Goal: Task Accomplishment & Management: Manage account settings

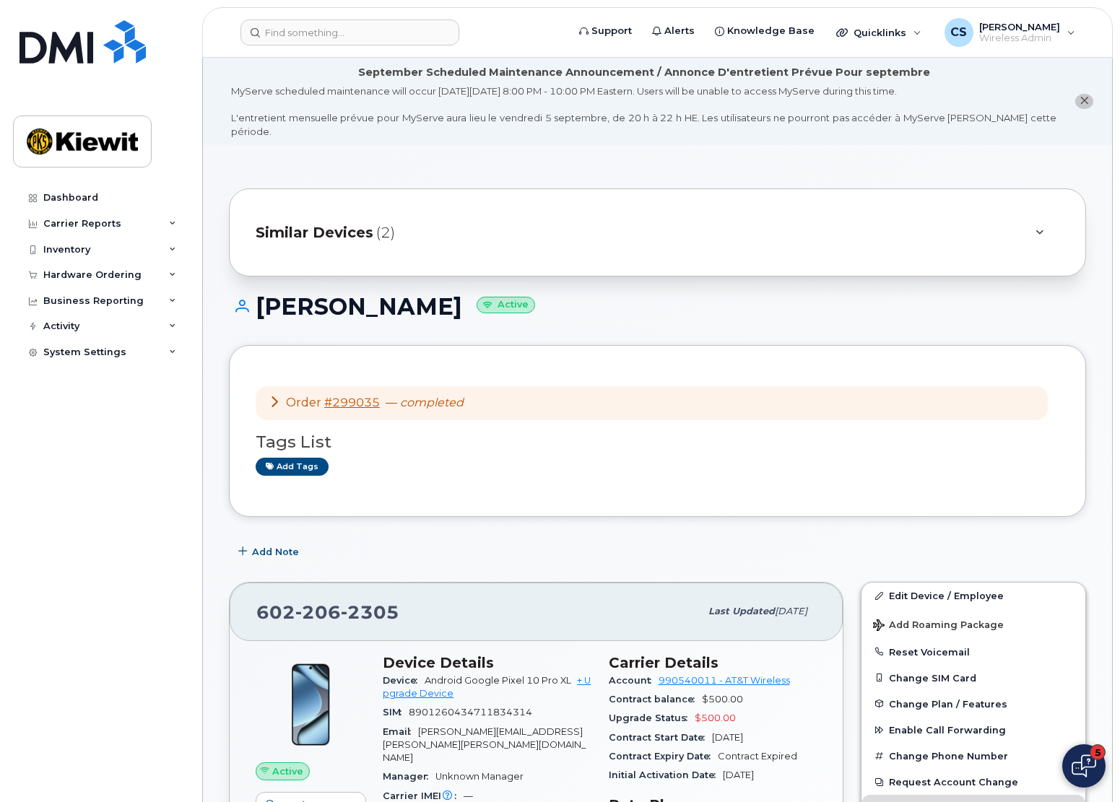
scroll to position [72, 0]
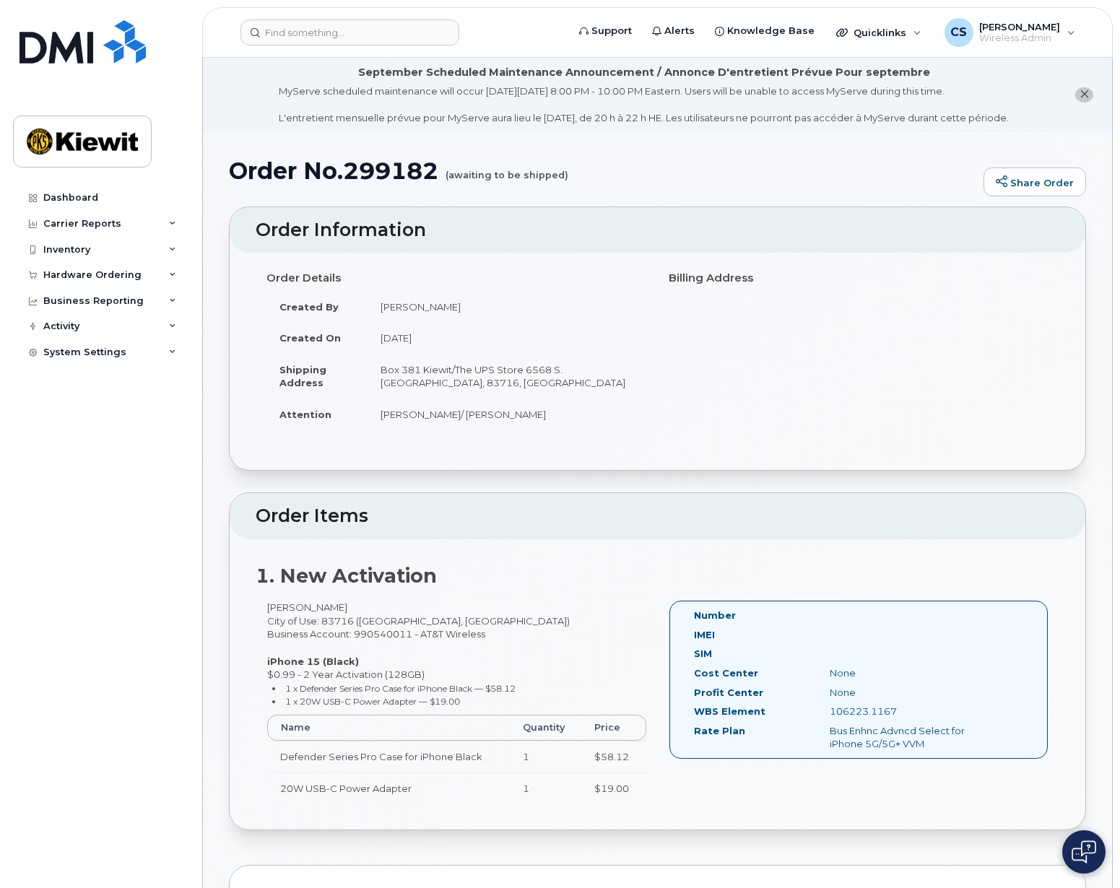
click at [110, 492] on div "Dashboard Carrier Reports Monthly Billing Data Daily Data Pooling Average Costi…" at bounding box center [102, 525] width 178 height 681
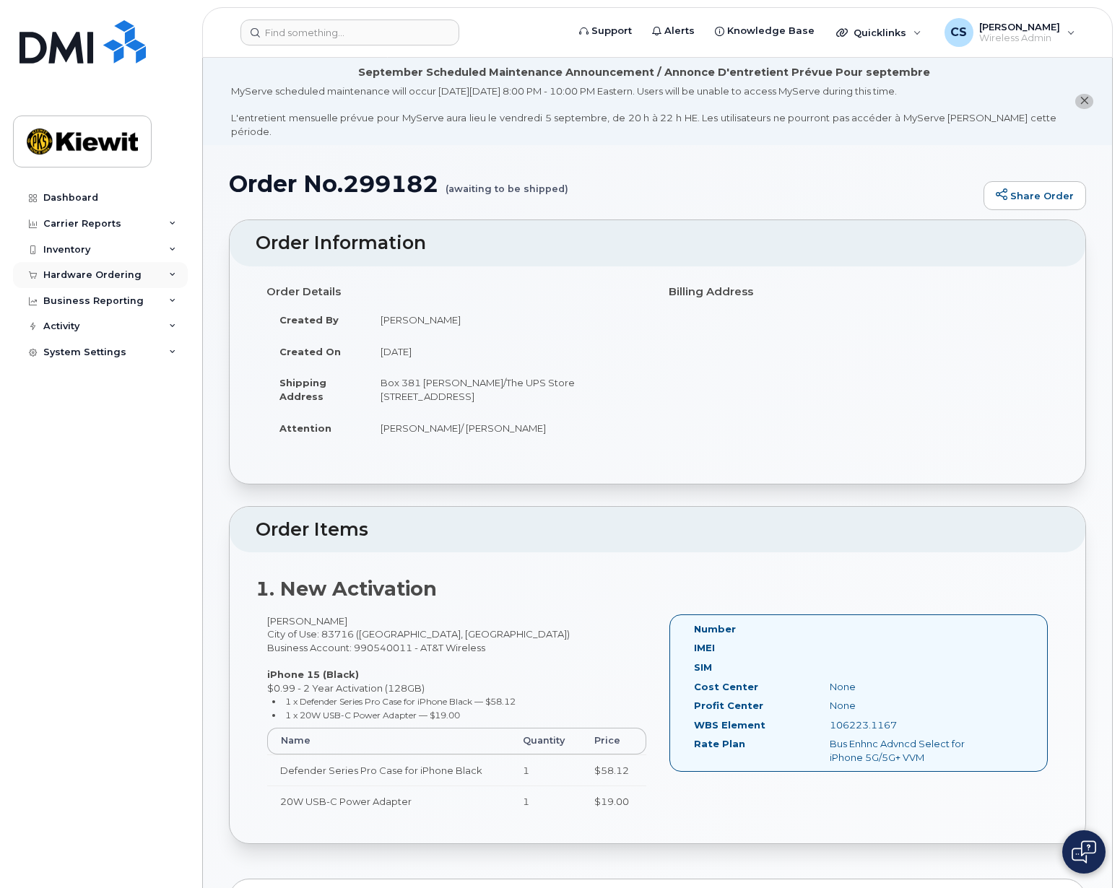
click at [123, 279] on div "Hardware Ordering" at bounding box center [92, 275] width 98 height 12
click at [120, 334] on link "Orders" at bounding box center [112, 328] width 149 height 27
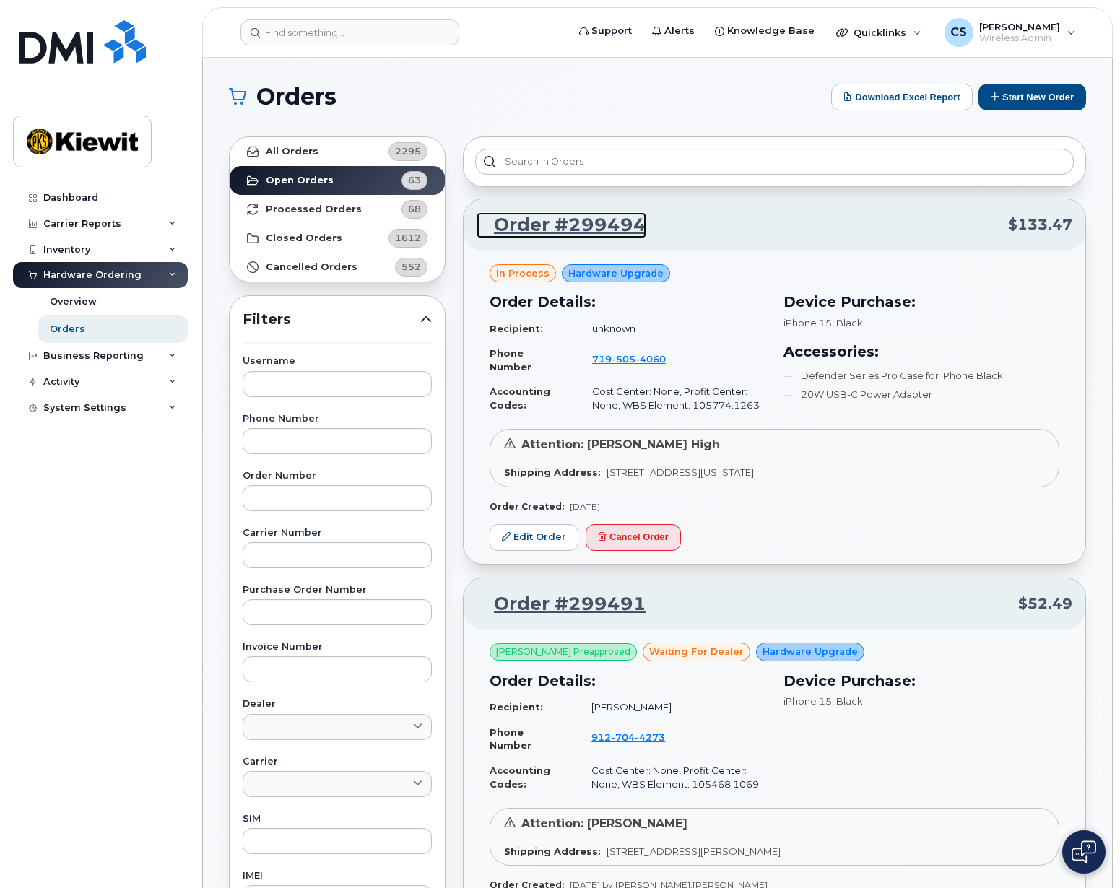
click at [601, 230] on link "Order #299494" at bounding box center [561, 225] width 170 height 26
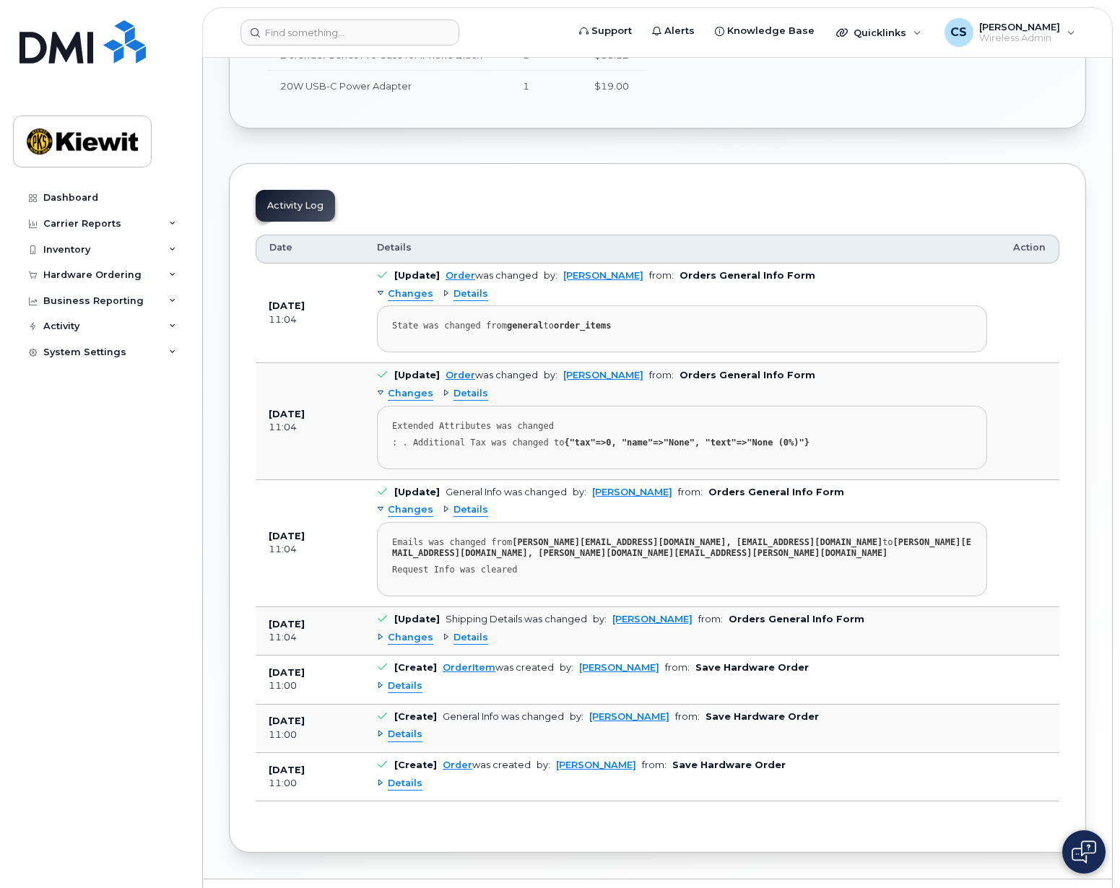
scroll to position [741, 0]
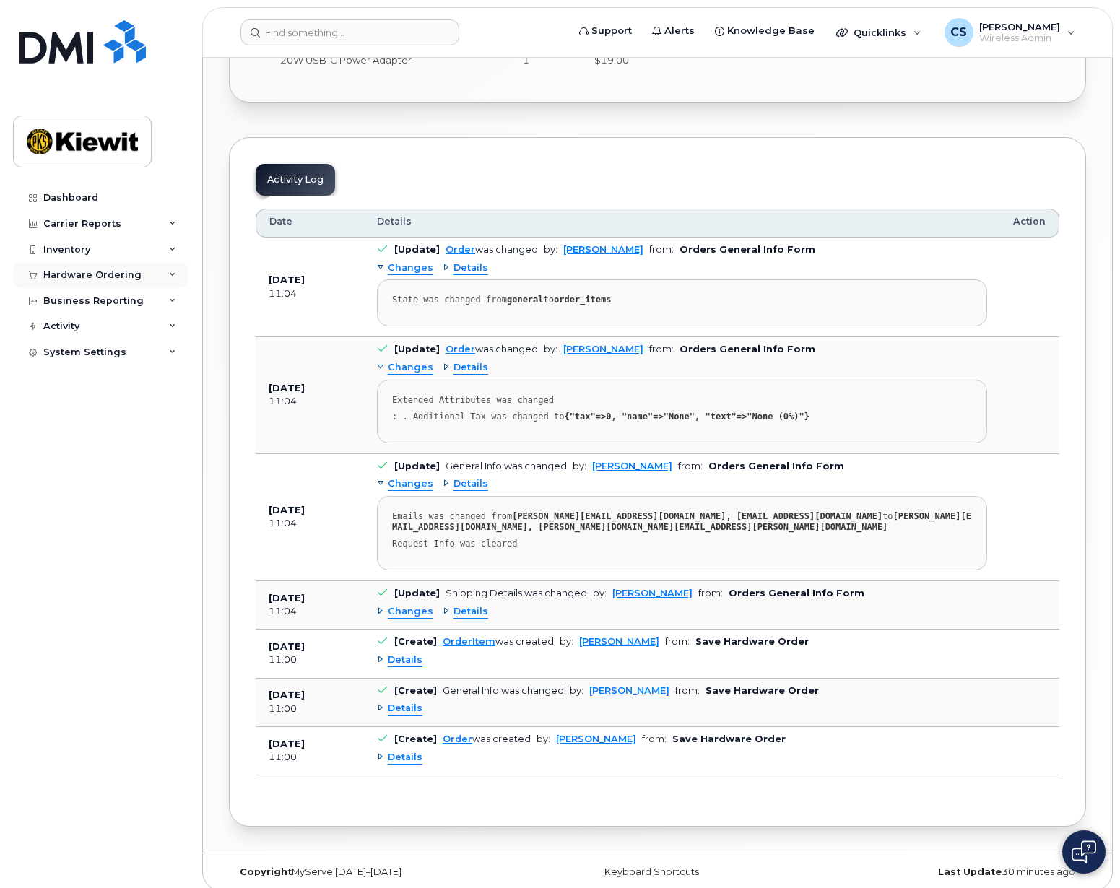
click at [179, 269] on div "Hardware Ordering" at bounding box center [100, 275] width 175 height 26
click at [111, 323] on link "Orders" at bounding box center [112, 328] width 149 height 27
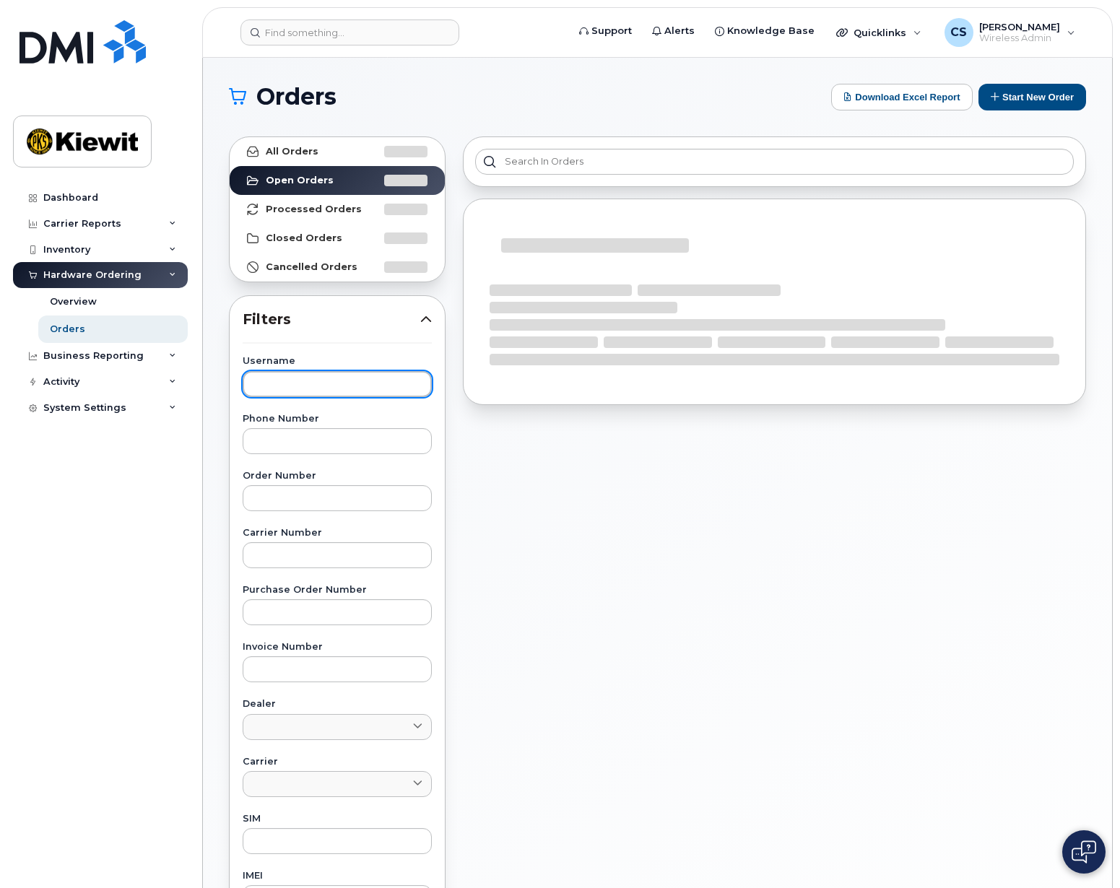
click at [323, 390] on input "text" at bounding box center [337, 384] width 189 height 26
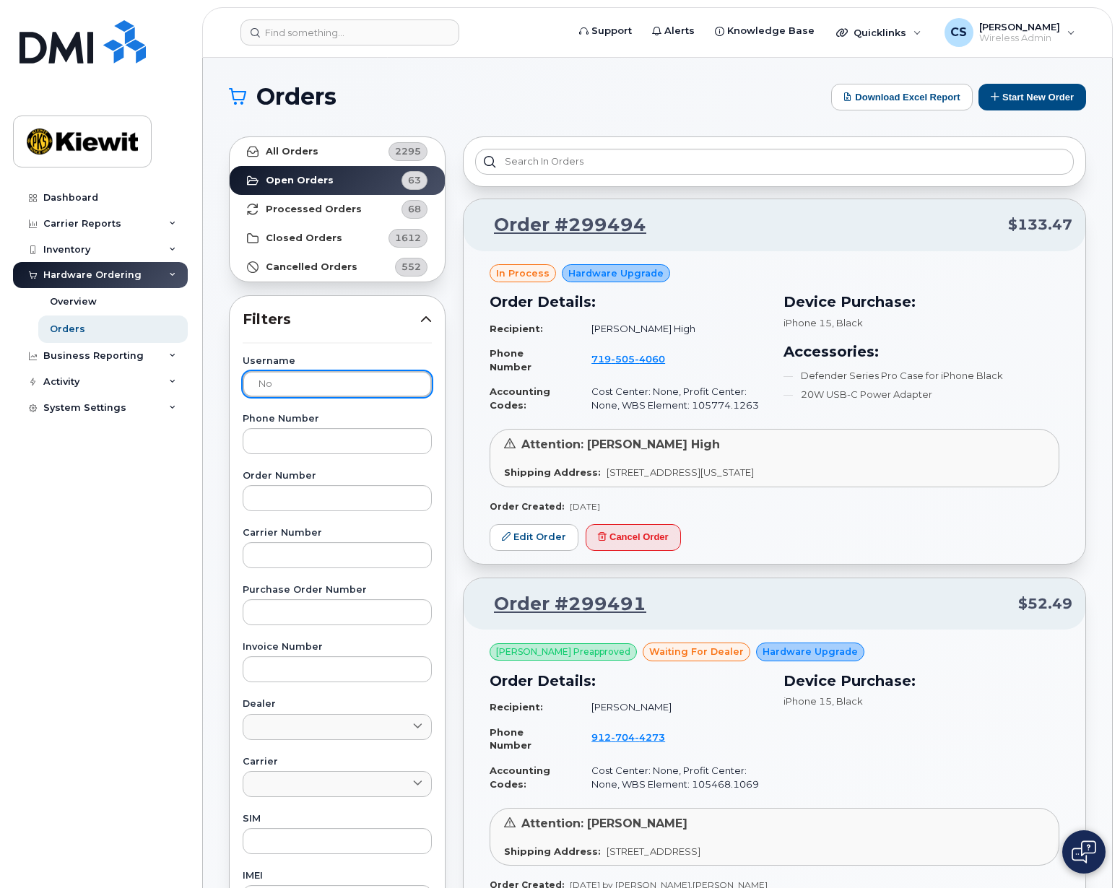
type input "n"
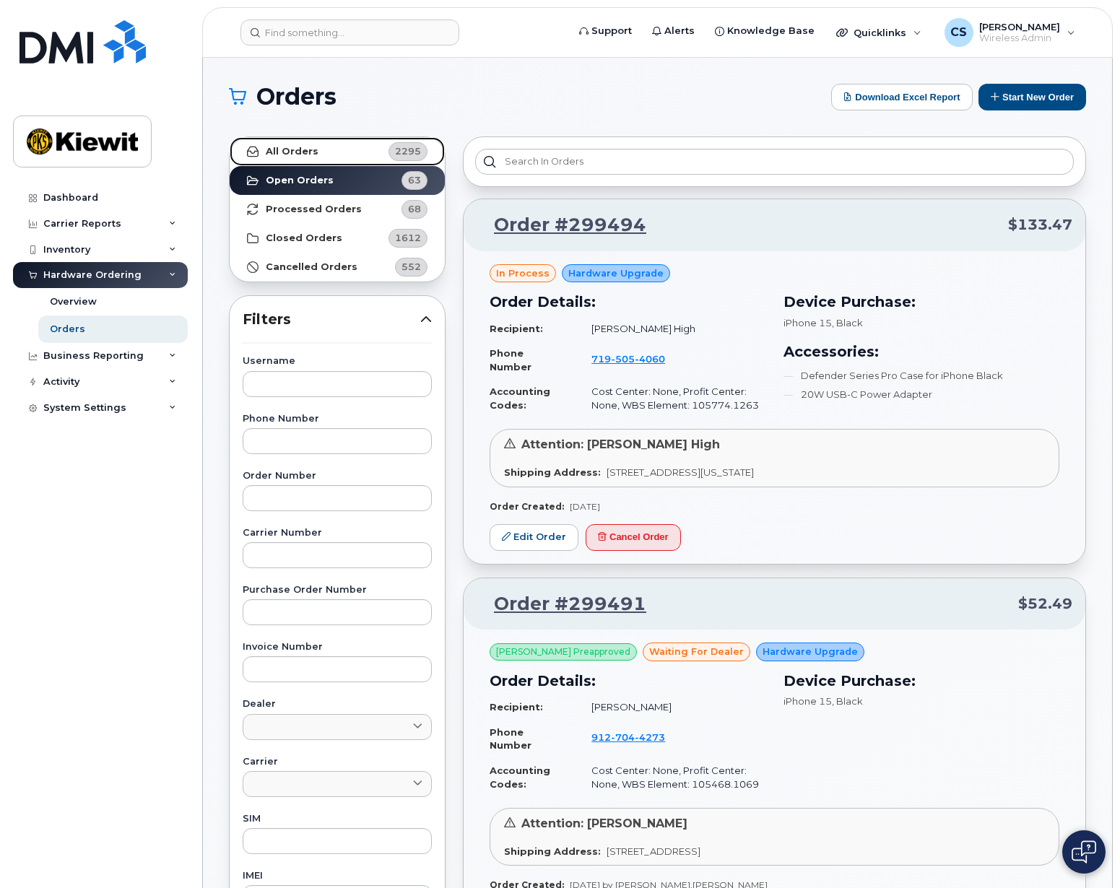
click at [286, 147] on strong "All Orders" at bounding box center [292, 152] width 53 height 12
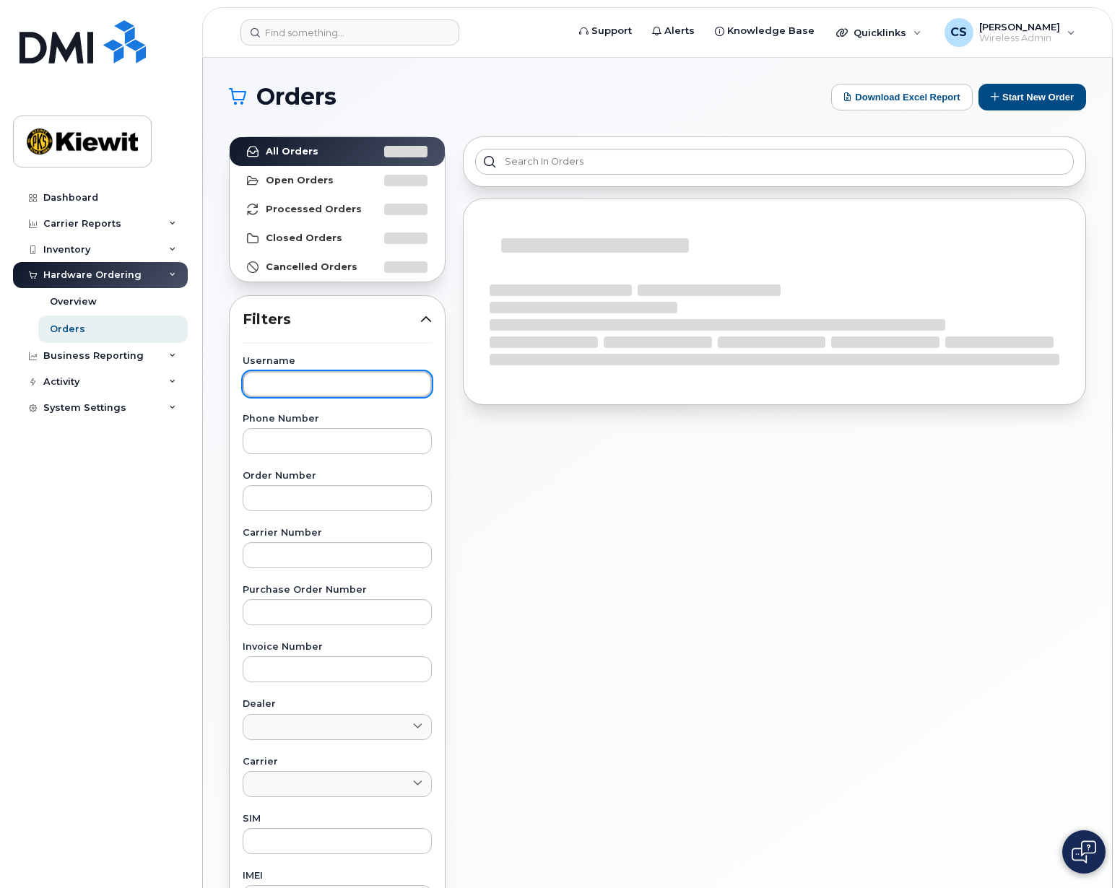
click at [328, 386] on input "text" at bounding box center [337, 384] width 189 height 26
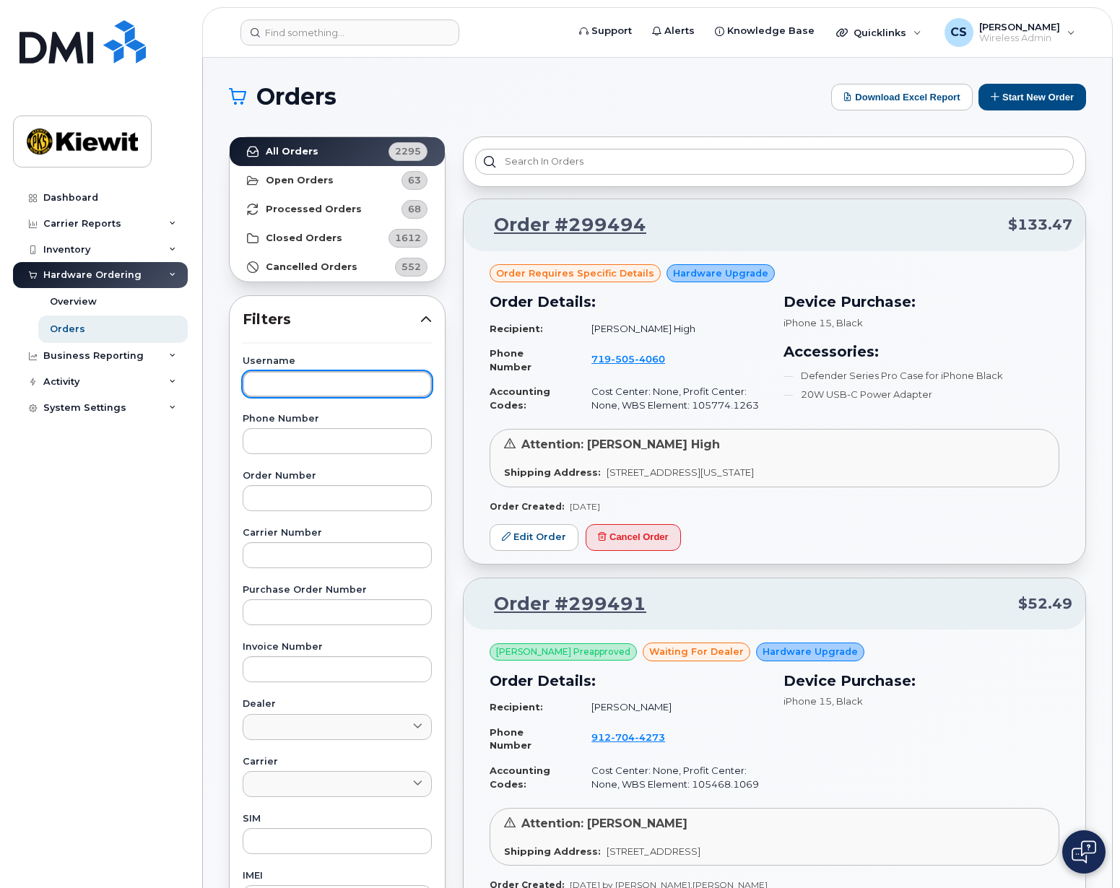
click at [381, 378] on input "text" at bounding box center [337, 384] width 189 height 26
type input "nordstrom"
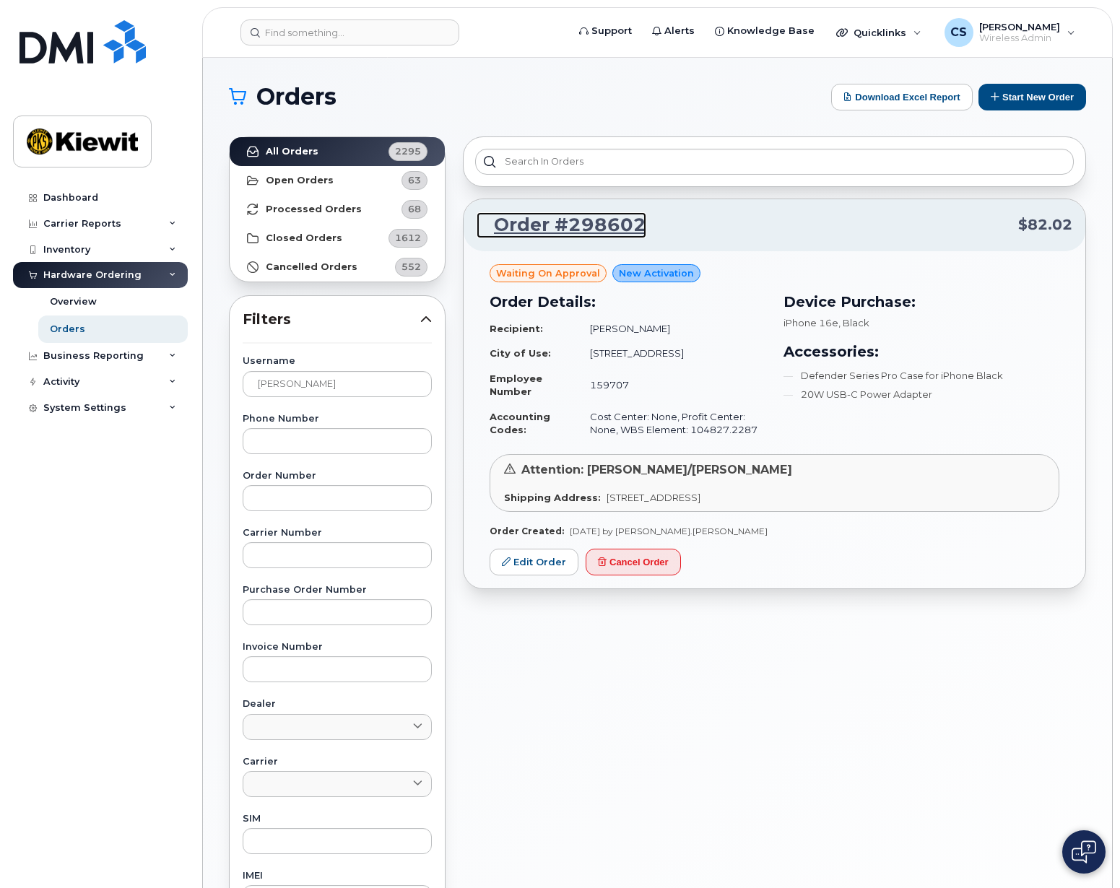
click at [575, 232] on link "Order #298602" at bounding box center [561, 225] width 170 height 26
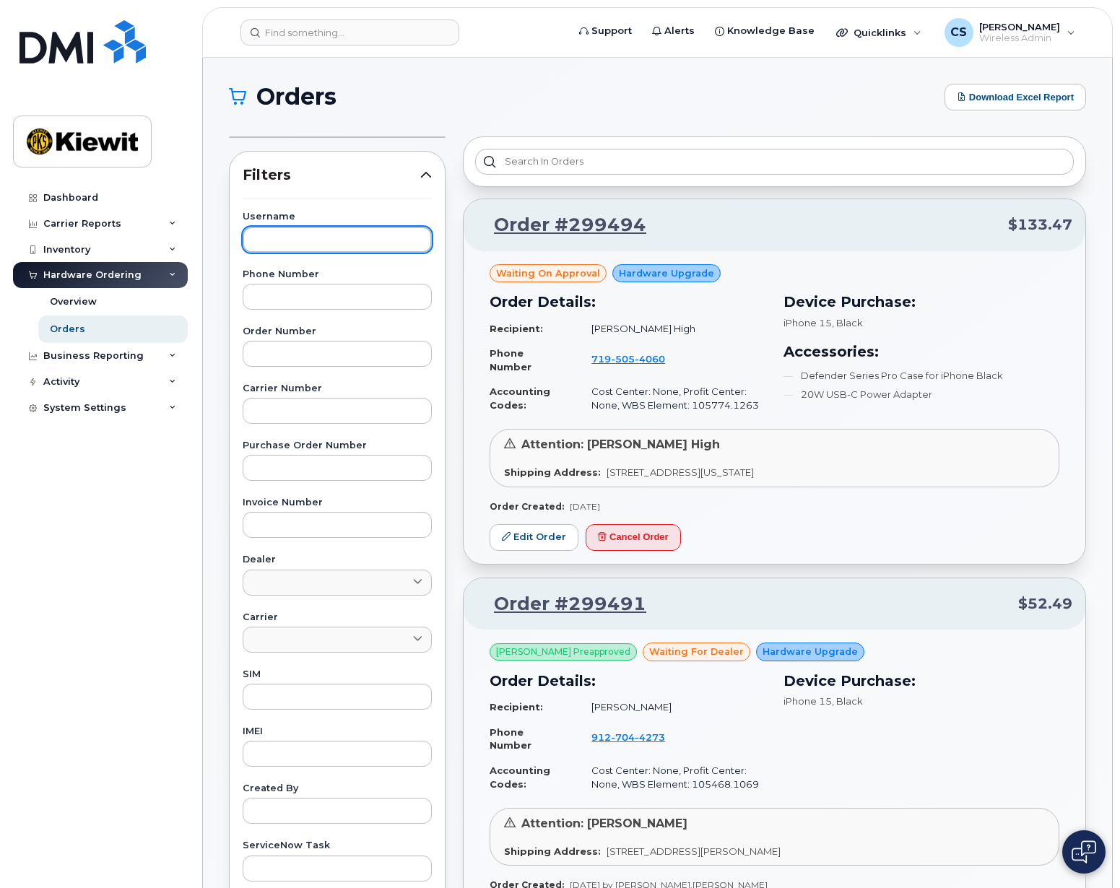
click at [339, 233] on input "text" at bounding box center [337, 240] width 189 height 26
type input "nordstrom"
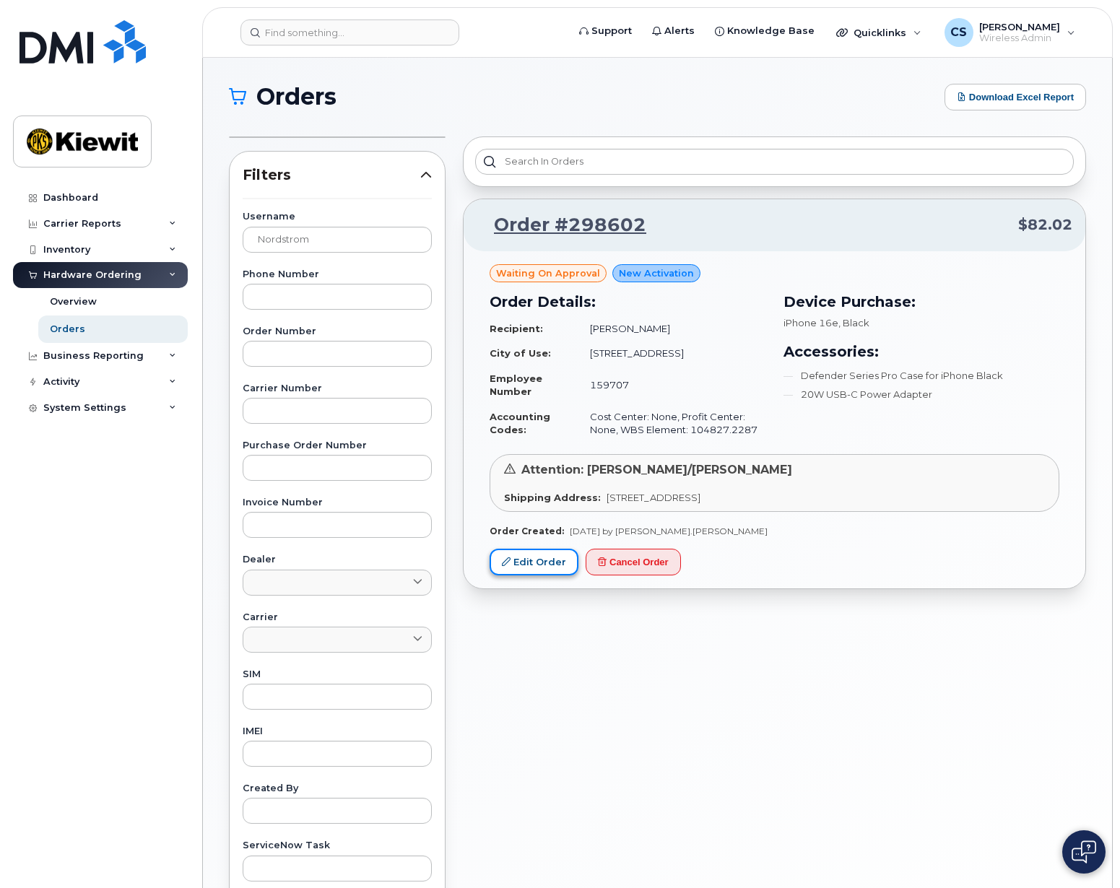
click at [529, 562] on link "Edit Order" at bounding box center [533, 562] width 89 height 27
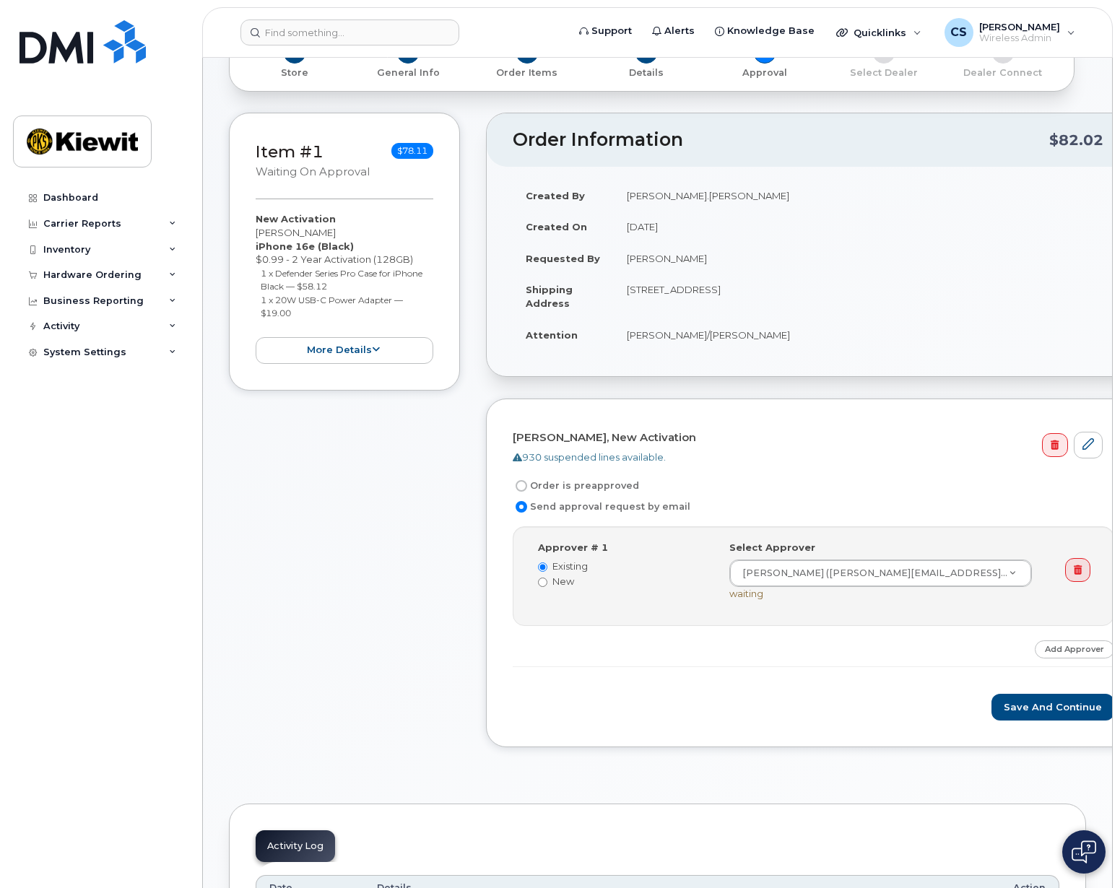
scroll to position [217, 0]
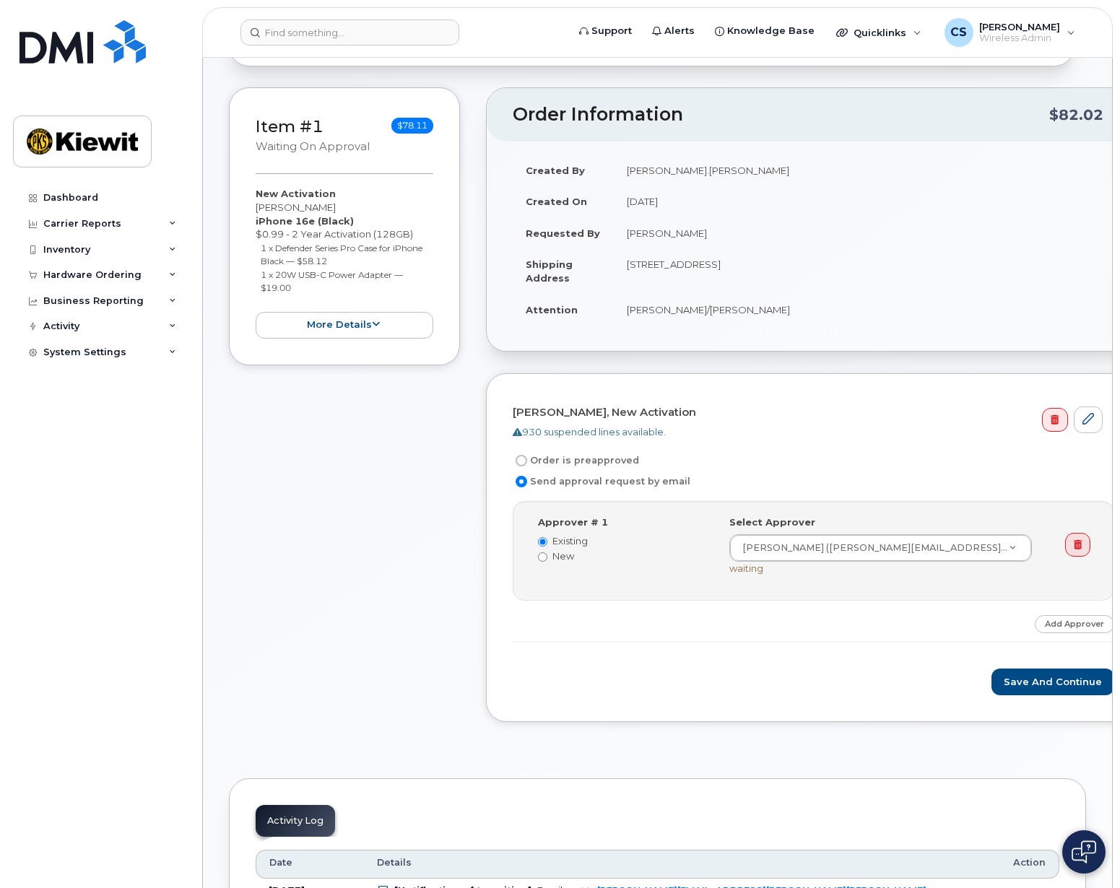
click at [336, 613] on div "Item #1 Waiting On Approval $78.11 New Activation [PERSON_NAME] iPhone 16e (Bla…" at bounding box center [344, 415] width 231 height 656
click at [274, 545] on div "Item #1 Waiting On Approval $78.11 New Activation [PERSON_NAME] iPhone 16e (Bla…" at bounding box center [344, 415] width 231 height 656
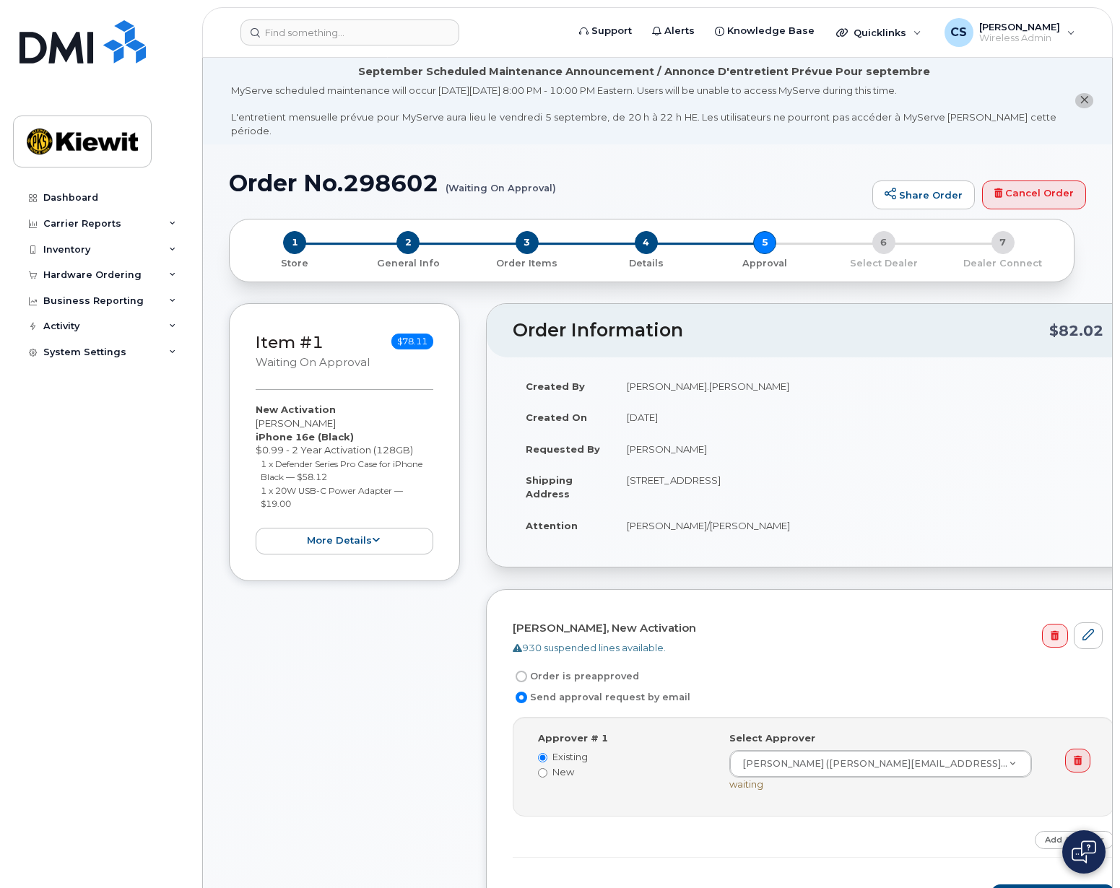
scroll to position [0, 0]
click at [318, 690] on div "Item #1 Waiting On Approval $78.11 New Activation Robert Nordstrom iPhone 16e (…" at bounding box center [344, 632] width 231 height 656
click at [669, 171] on h1 "Order No.298602 (Waiting On Approval)" at bounding box center [547, 183] width 636 height 25
